Goal: Transaction & Acquisition: Download file/media

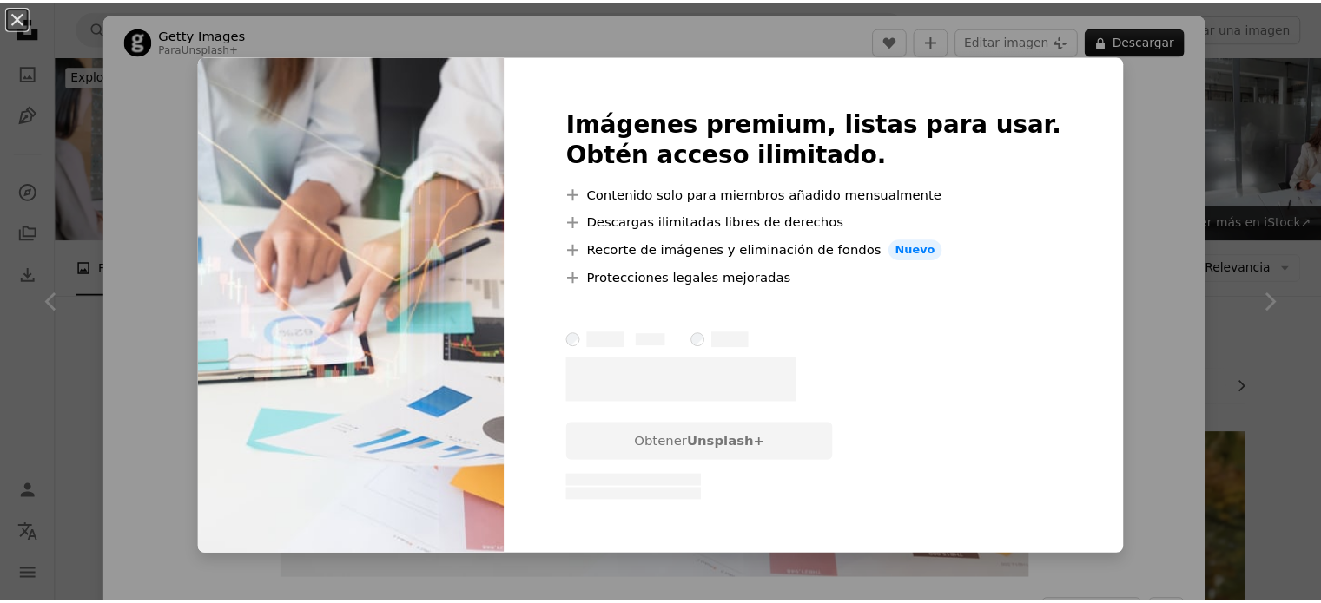
scroll to position [1246, 0]
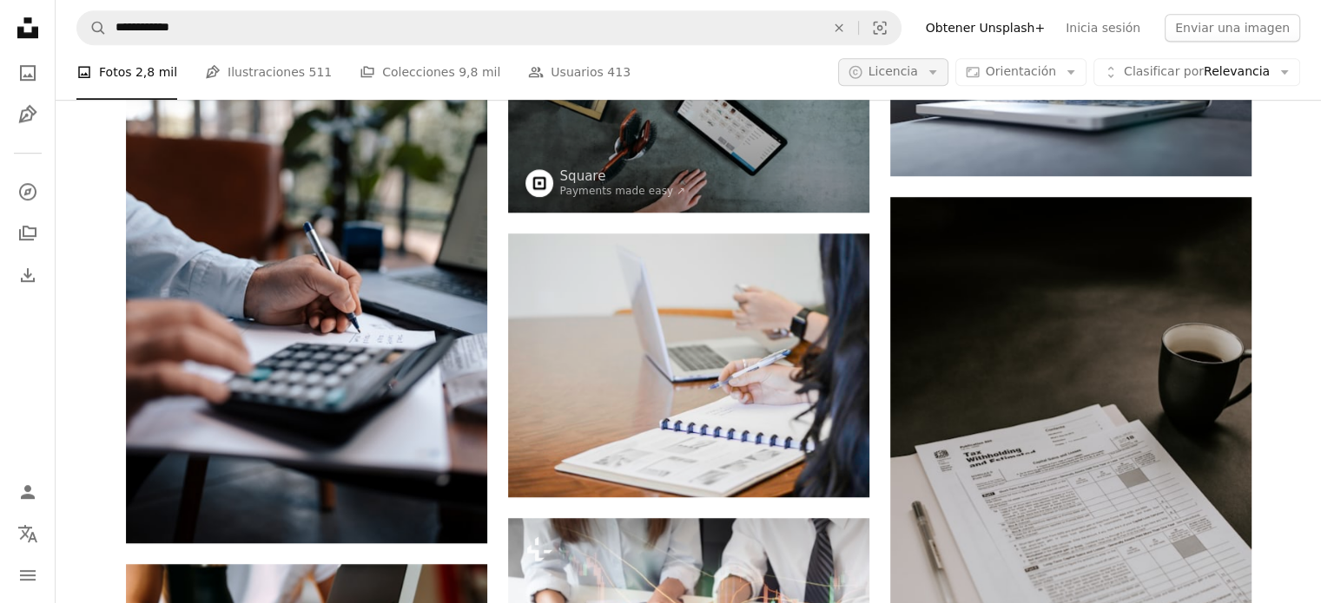
click at [918, 79] on span "Licencia" at bounding box center [892, 72] width 49 height 14
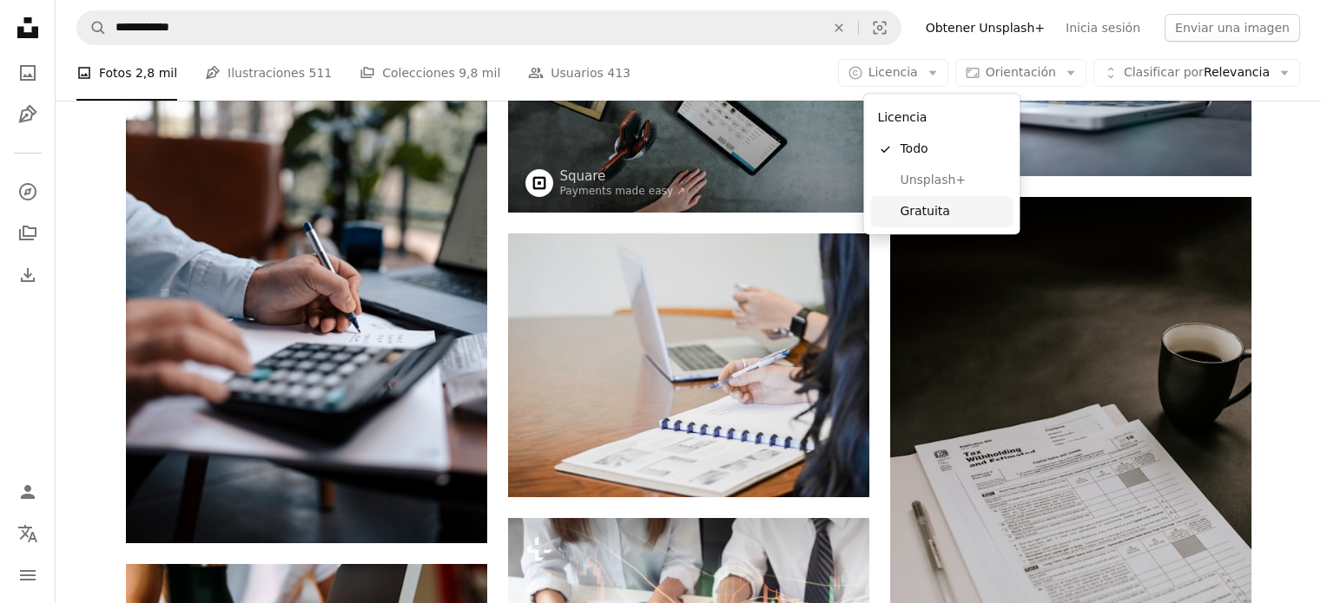
click at [912, 206] on span "Gratuita" at bounding box center [952, 211] width 106 height 17
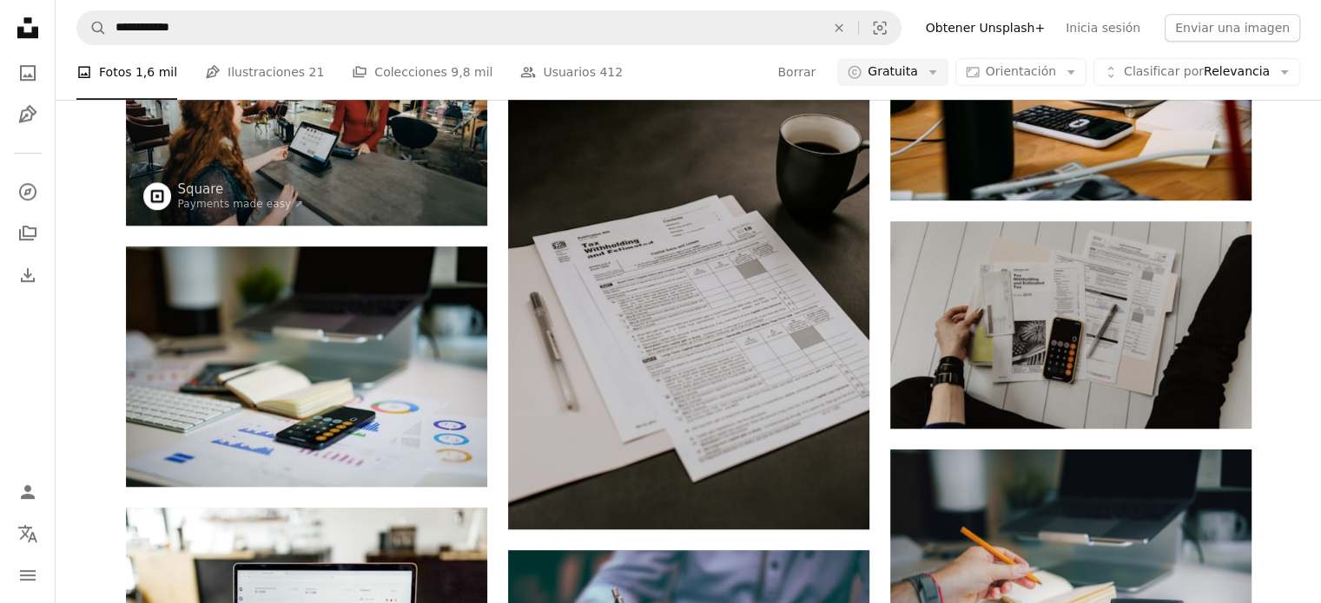
scroll to position [2132, 0]
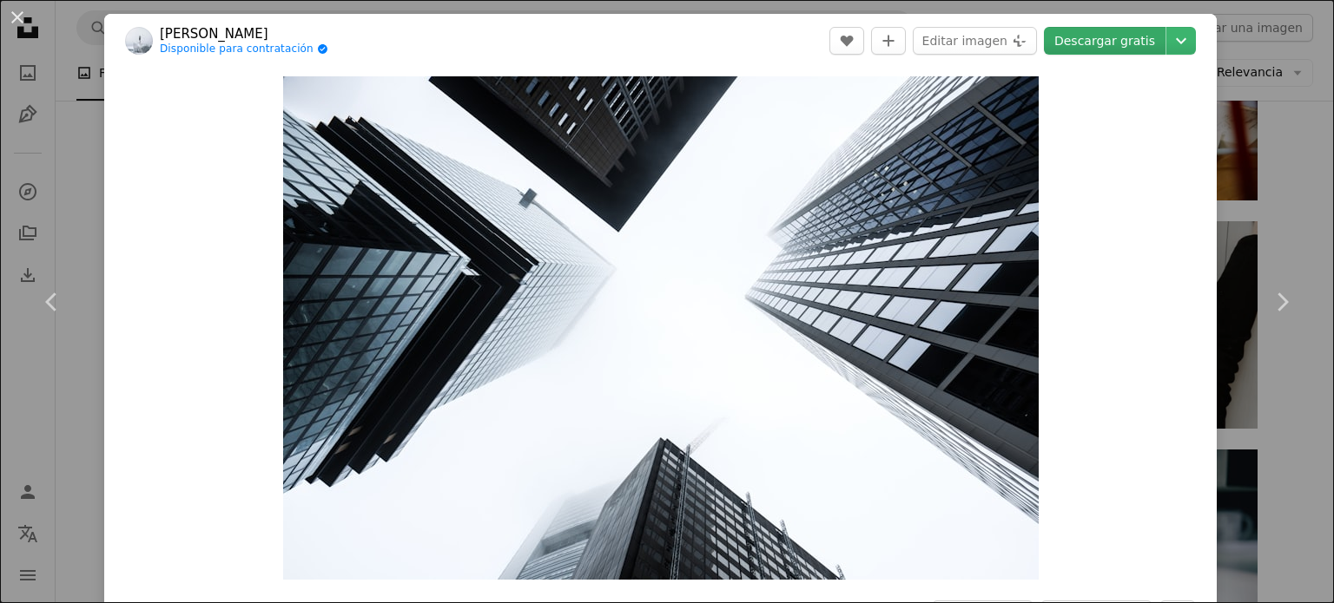
click at [1110, 44] on link "Descargar gratis" at bounding box center [1105, 41] width 122 height 28
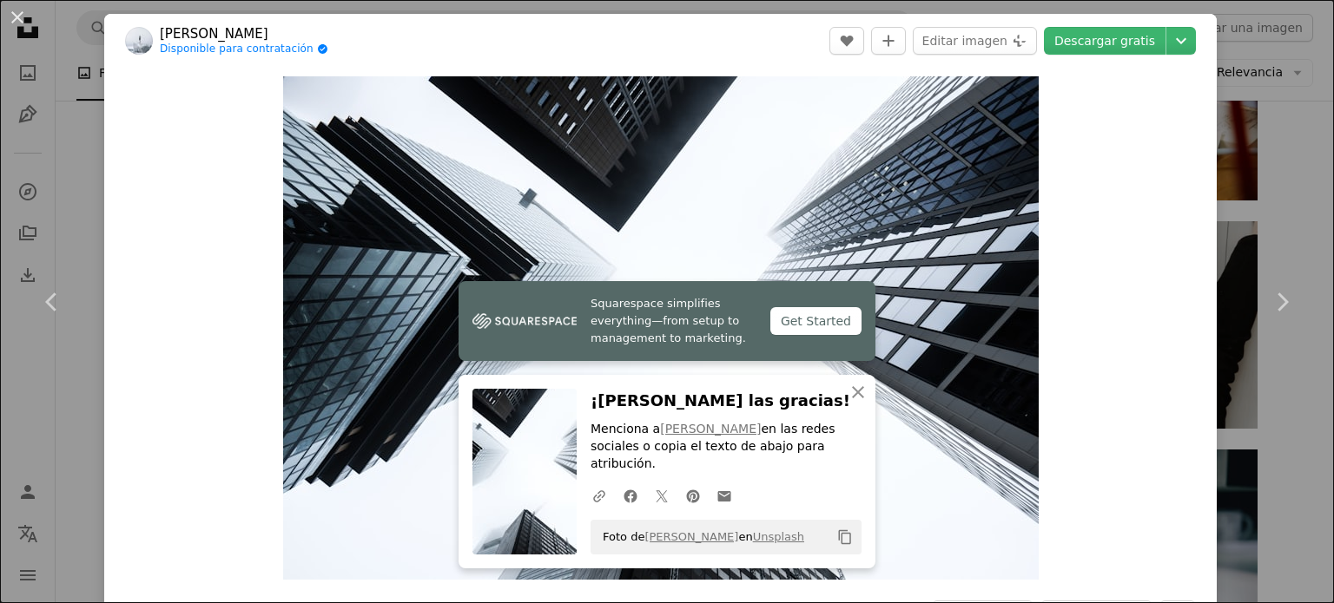
click at [1226, 517] on div "An X shape Chevron left Chevron right [PERSON_NAME] Disponible para contratació…" at bounding box center [667, 301] width 1334 height 603
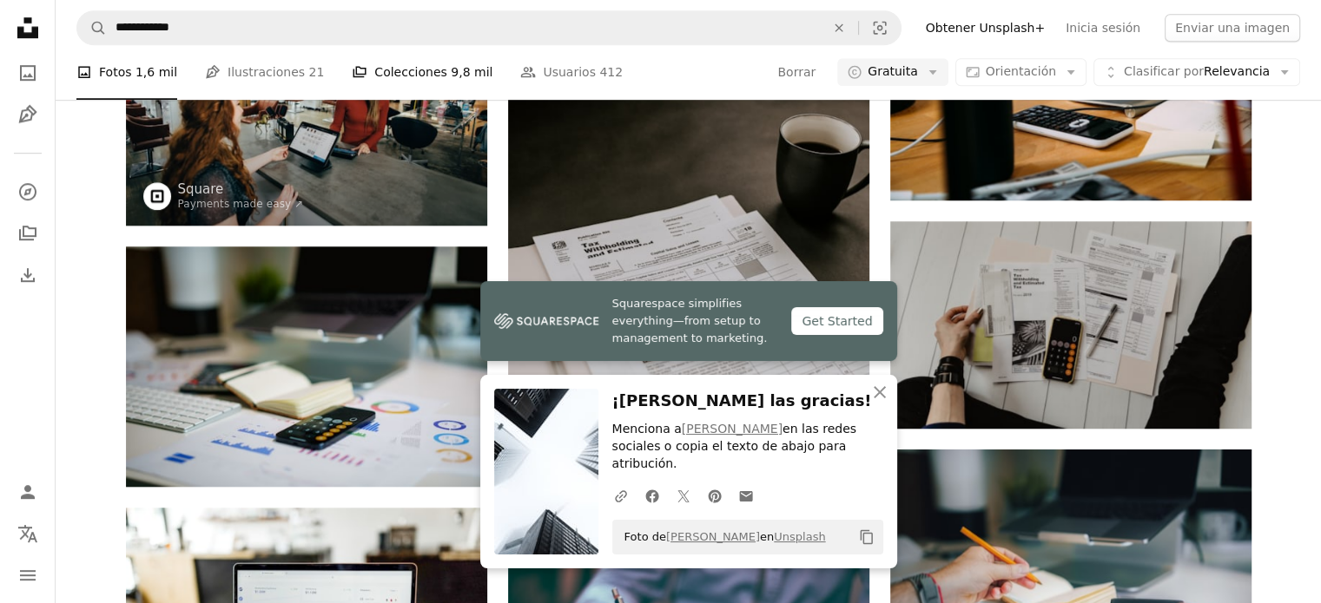
scroll to position [2427, 0]
click at [870, 403] on icon "An X shape" at bounding box center [879, 392] width 21 height 21
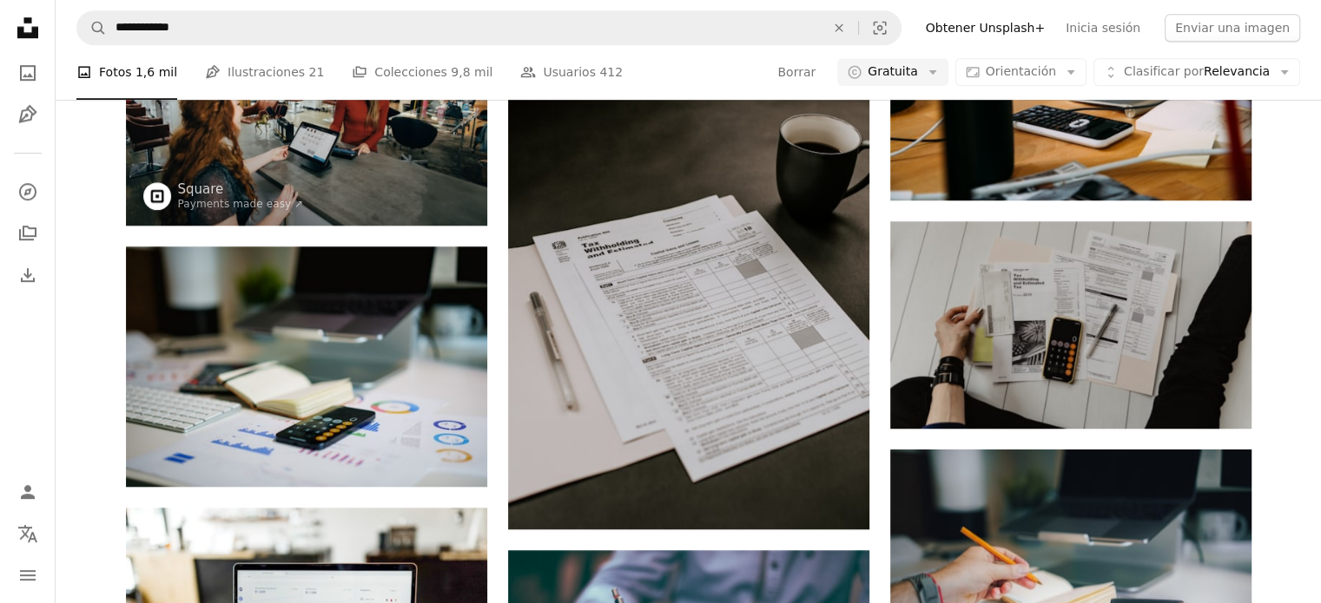
scroll to position [6215, 0]
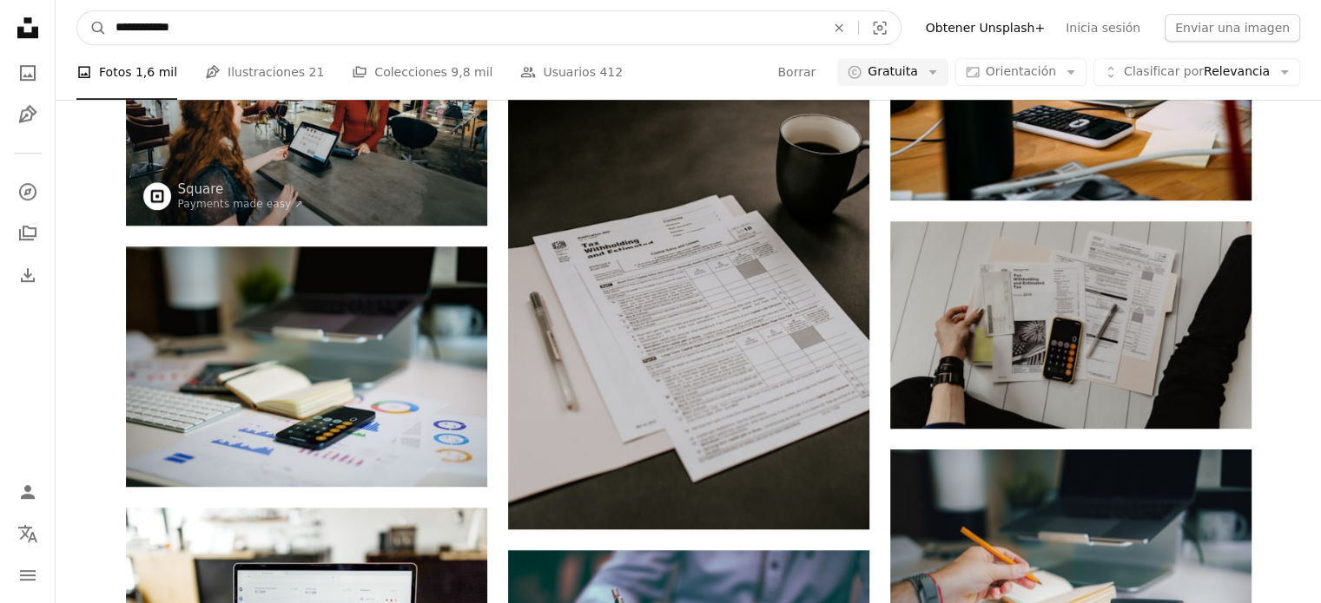
drag, startPoint x: 293, startPoint y: 23, endPoint x: 19, endPoint y: 37, distance: 274.7
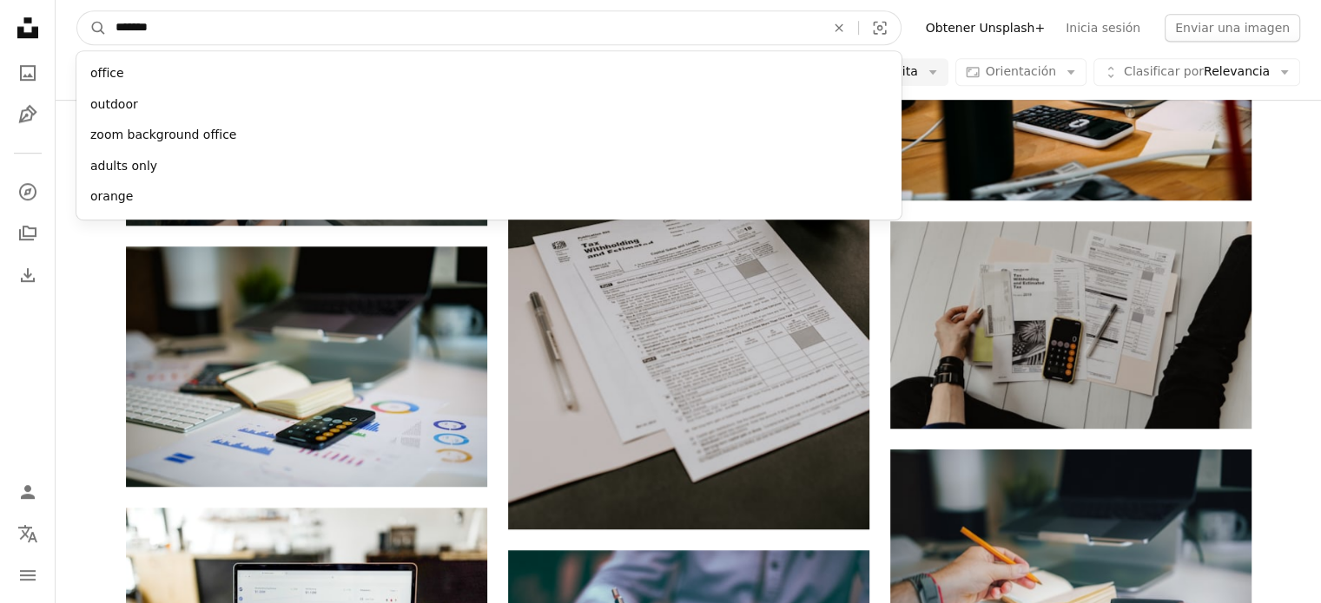
type input "********"
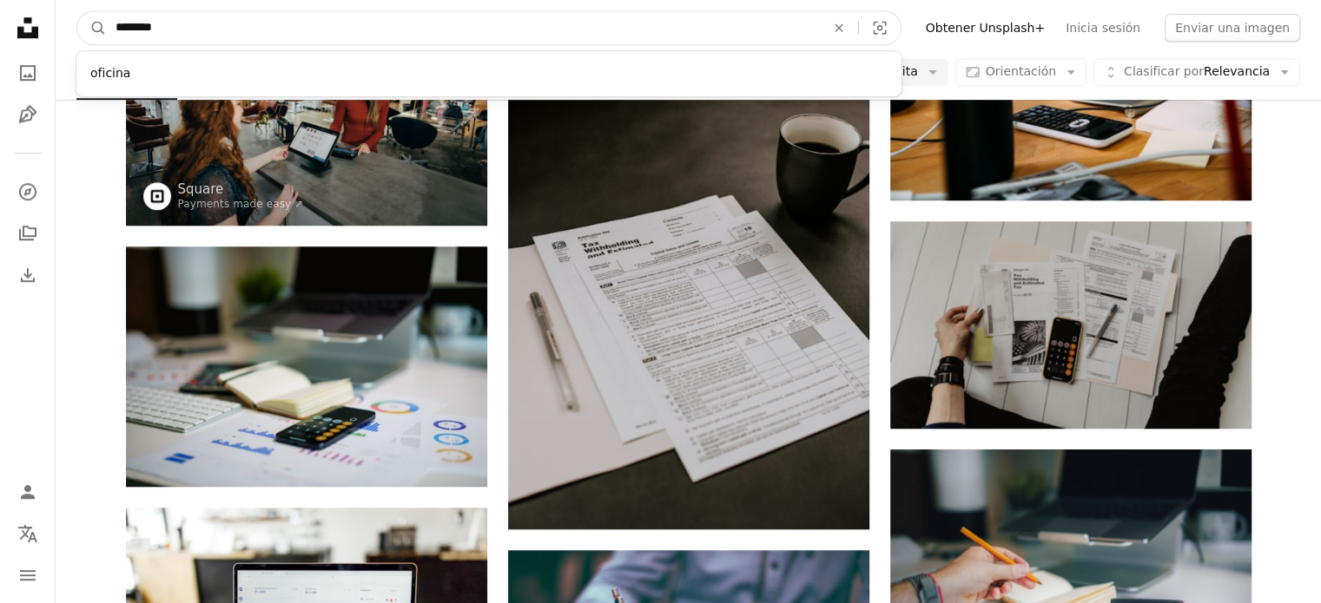
click button "A magnifying glass" at bounding box center [92, 27] width 30 height 33
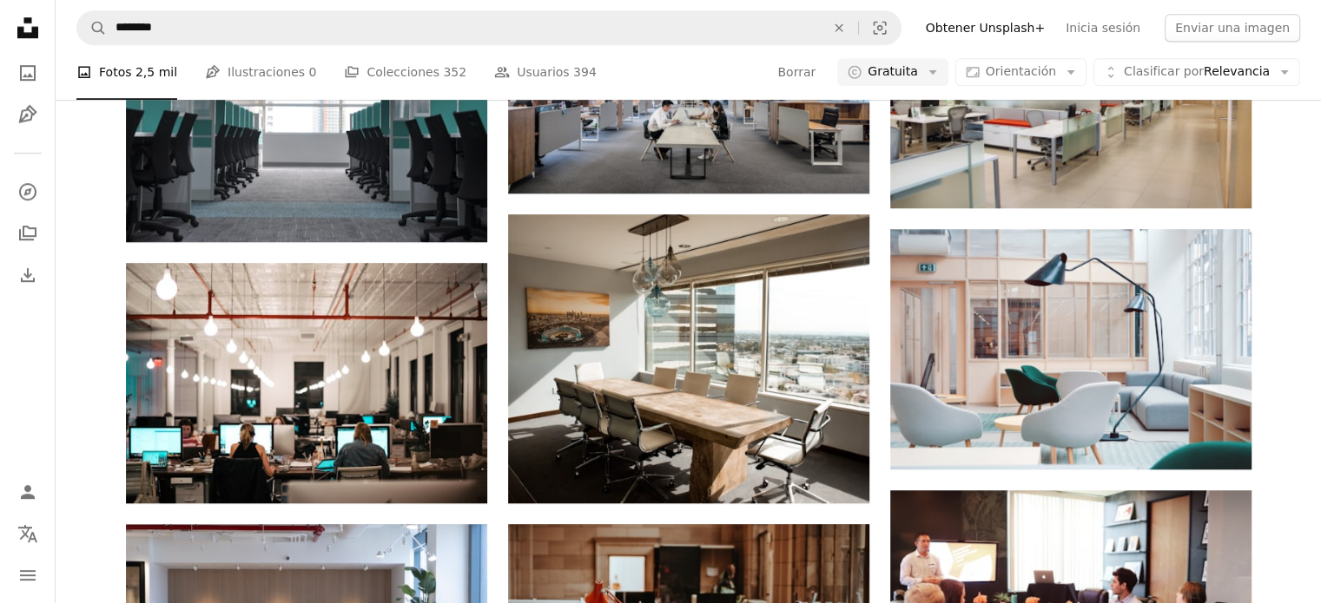
scroll to position [835, 0]
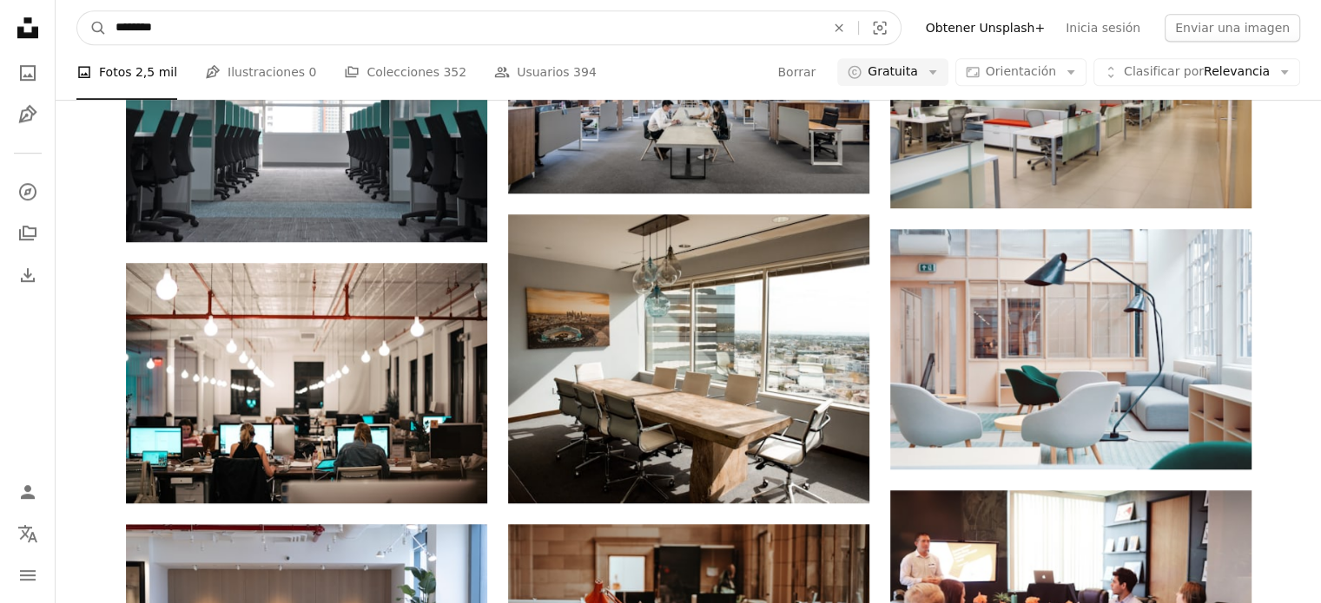
drag, startPoint x: 198, startPoint y: 30, endPoint x: 49, endPoint y: 30, distance: 149.3
type input "**********"
click at [77, 11] on button "A magnifying glass" at bounding box center [92, 27] width 30 height 33
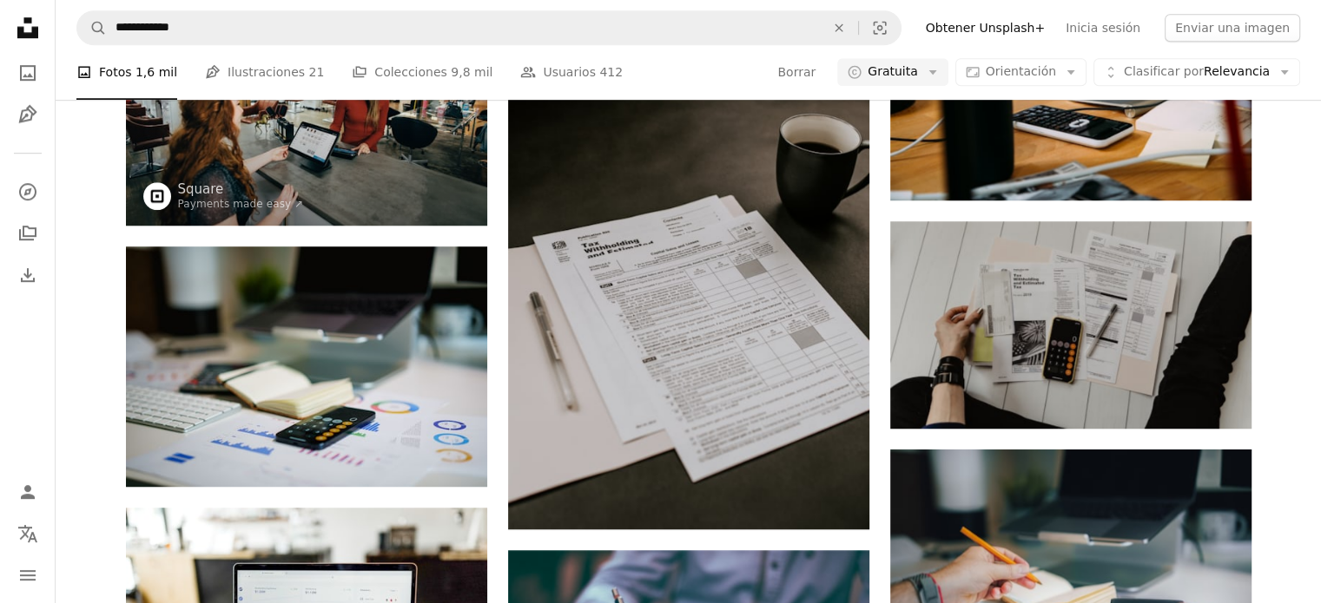
scroll to position [1566, 0]
